Goal: Transaction & Acquisition: Download file/media

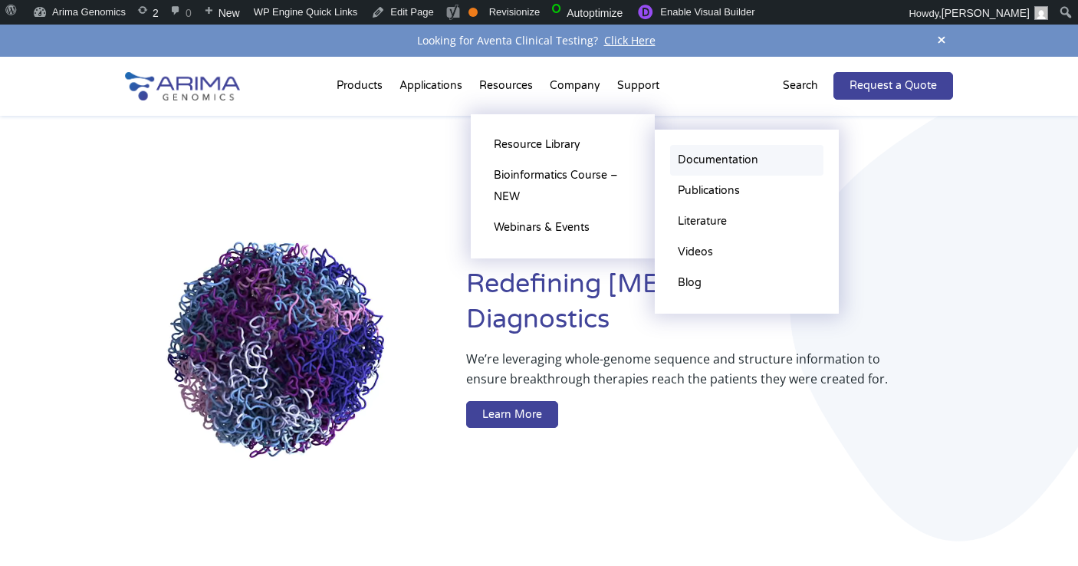
click at [703, 158] on link "Documentation" at bounding box center [746, 160] width 153 height 31
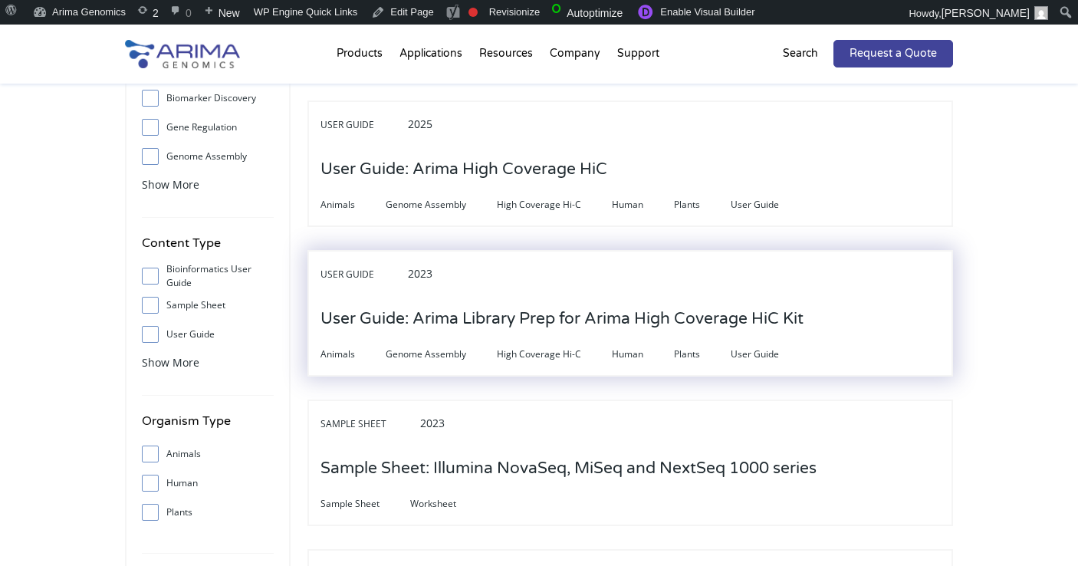
scroll to position [167, 0]
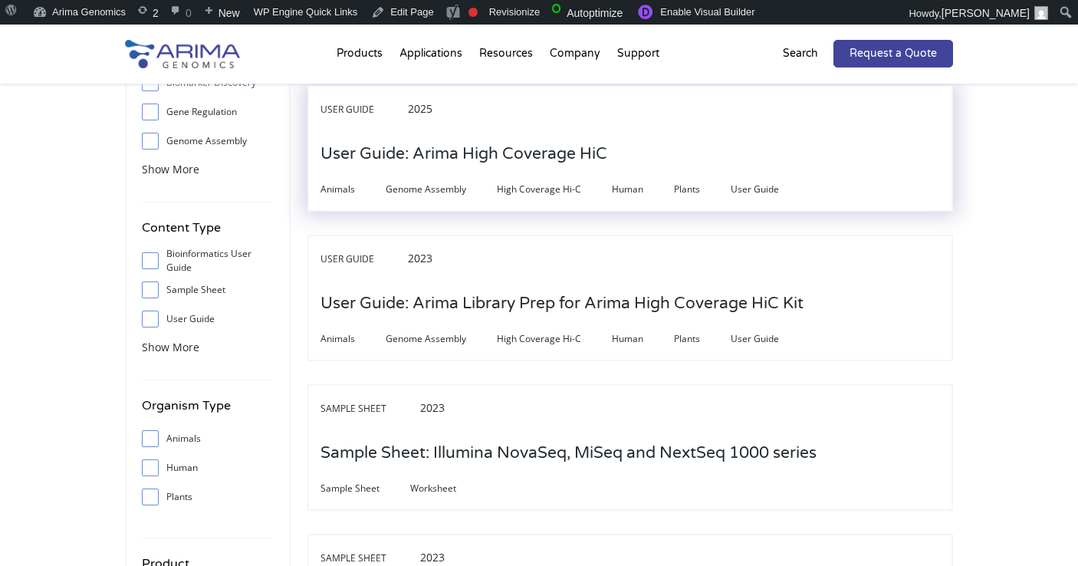
click at [461, 168] on h3 "User Guide: Arima High Coverage HiC" at bounding box center [463, 154] width 287 height 48
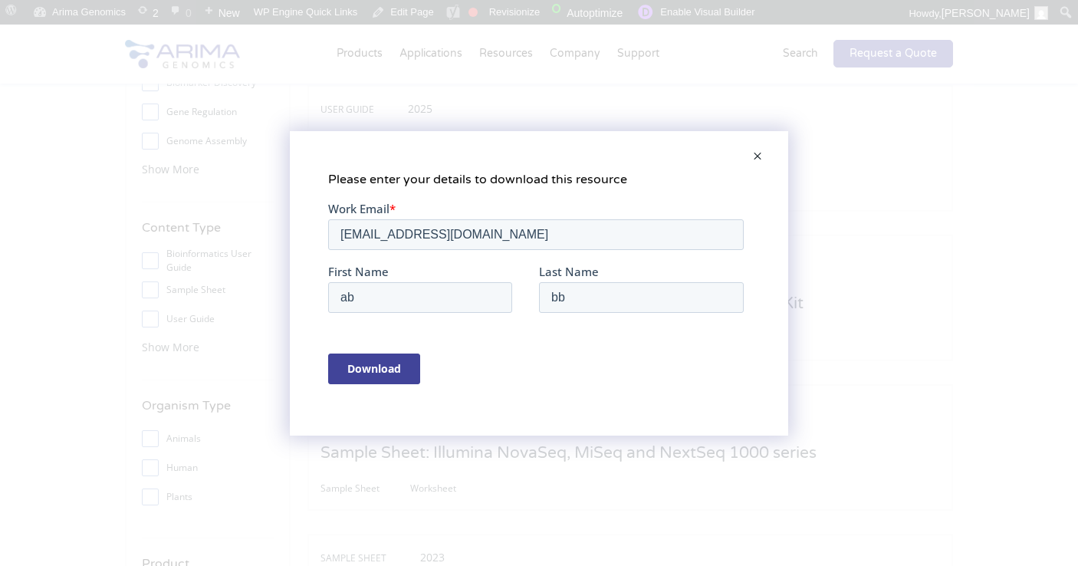
scroll to position [0, 0]
click at [388, 369] on input "Download" at bounding box center [374, 368] width 92 height 31
